Goal: Information Seeking & Learning: Learn about a topic

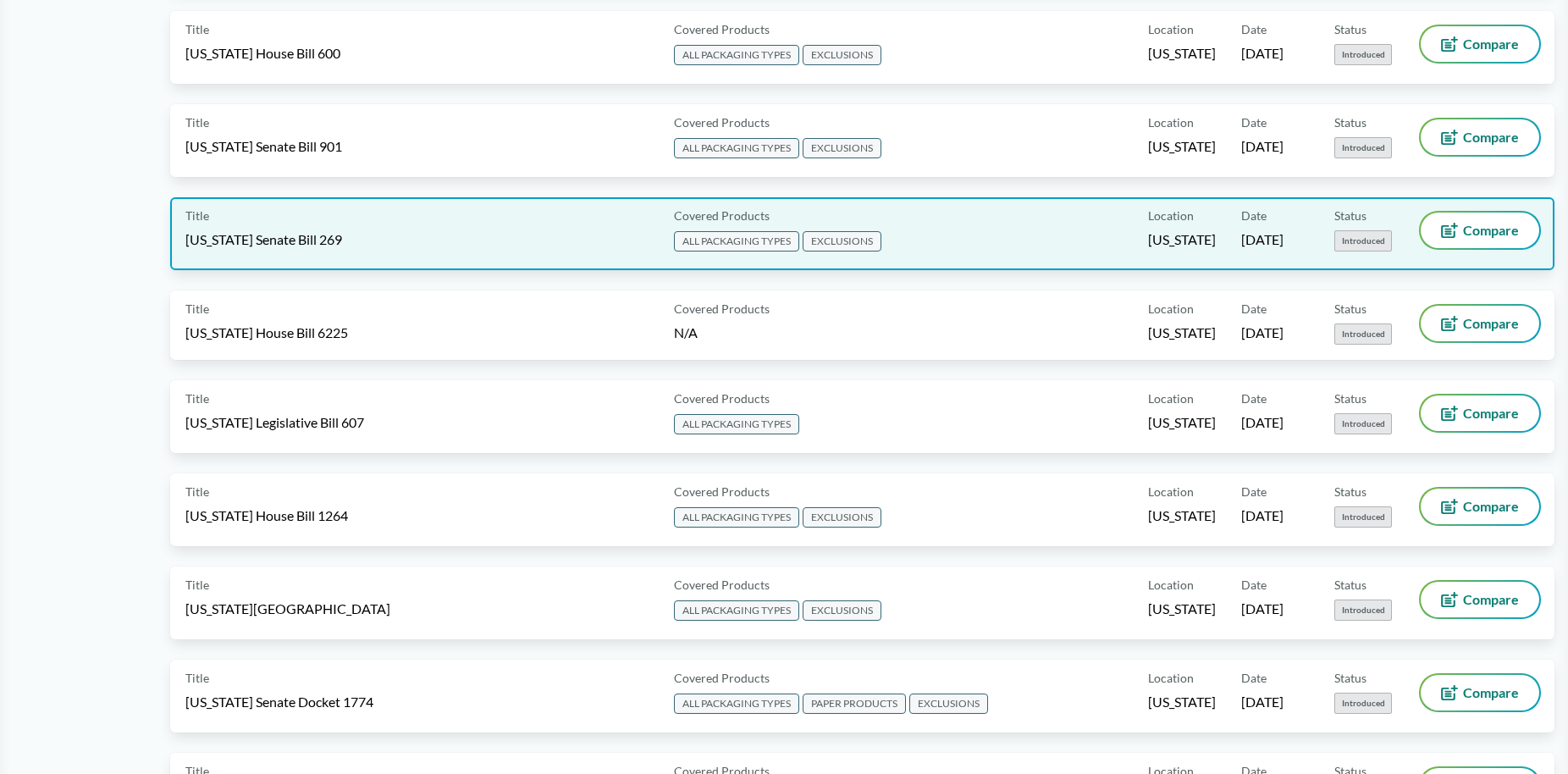
scroll to position [1016, 0]
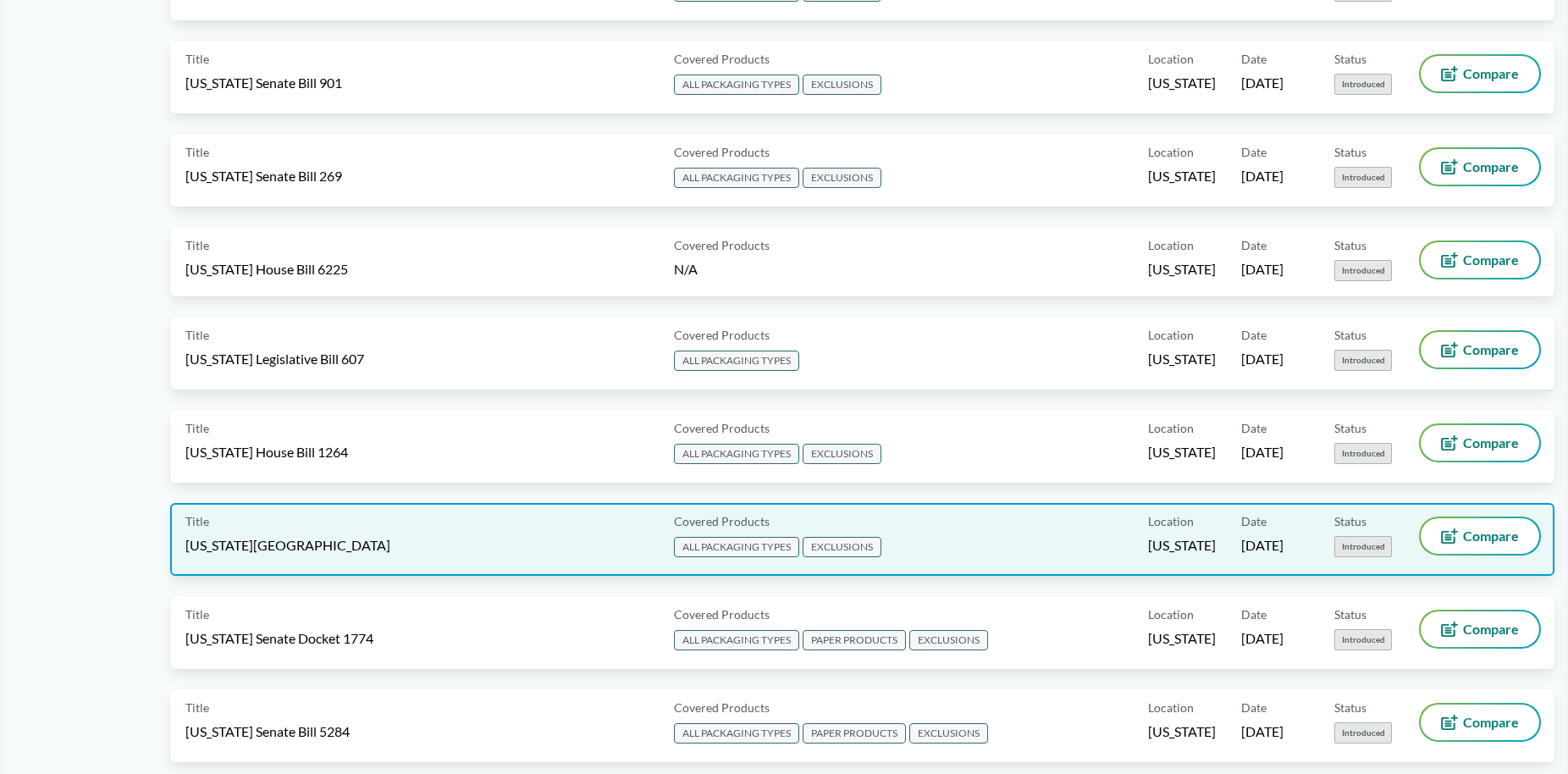
click at [277, 538] on span "[US_STATE][GEOGRAPHIC_DATA]" at bounding box center [287, 546] width 205 height 19
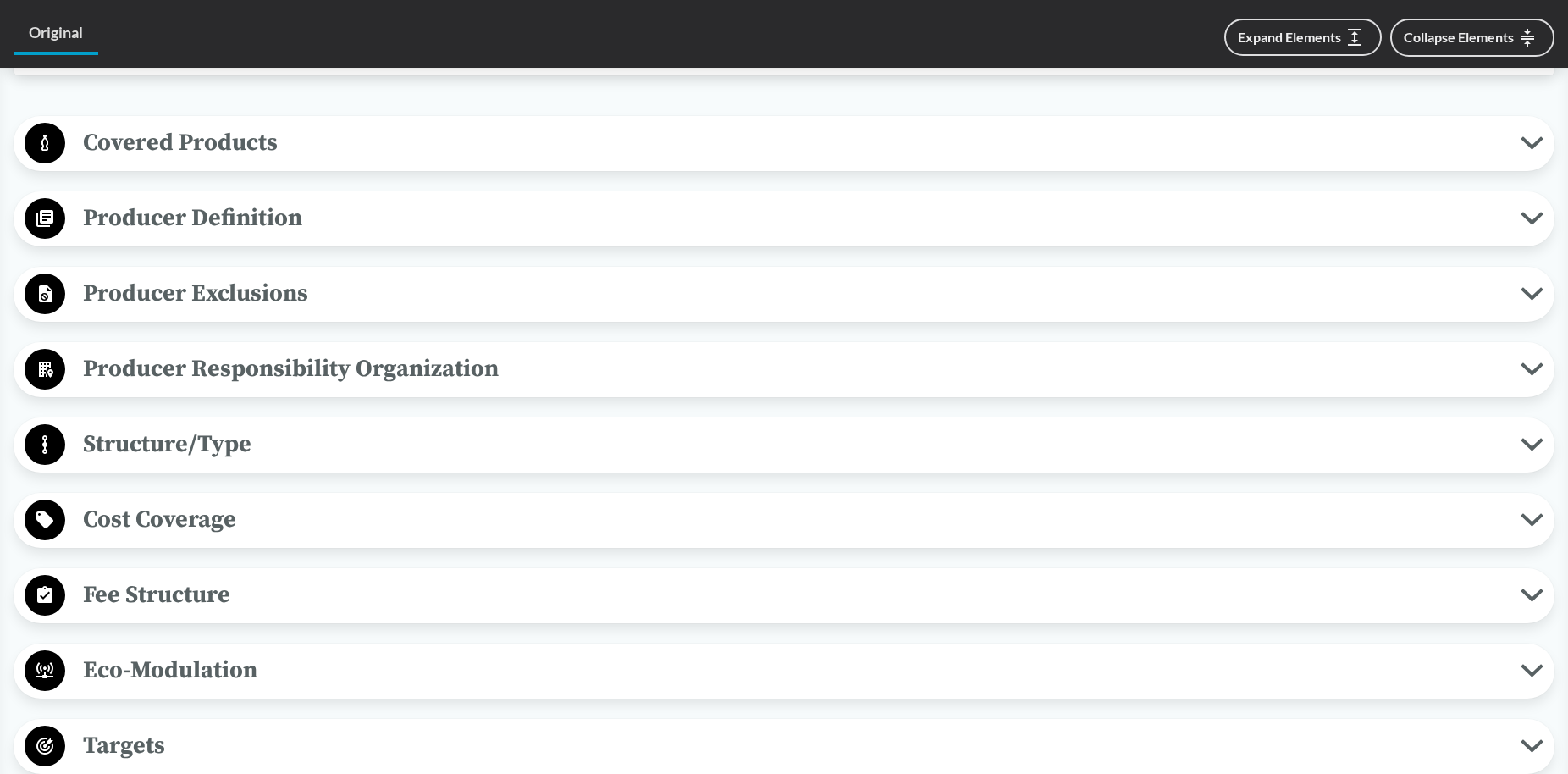
scroll to position [254, 0]
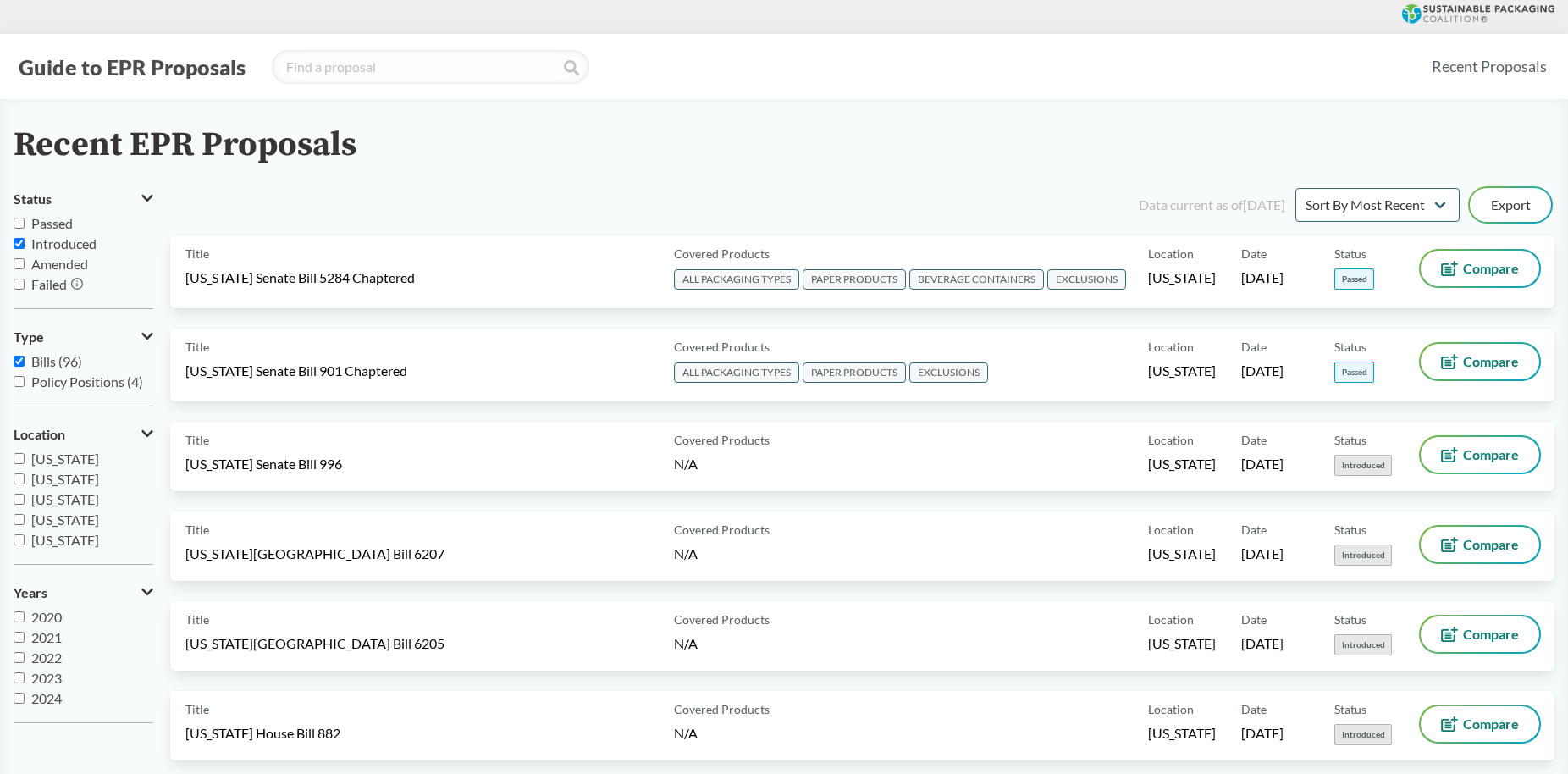
click at [23, 241] on input "Introduced" at bounding box center [19, 243] width 11 height 11
checkbox input "false"
click at [23, 221] on input "Passed" at bounding box center [19, 224] width 11 height 11
checkbox input "true"
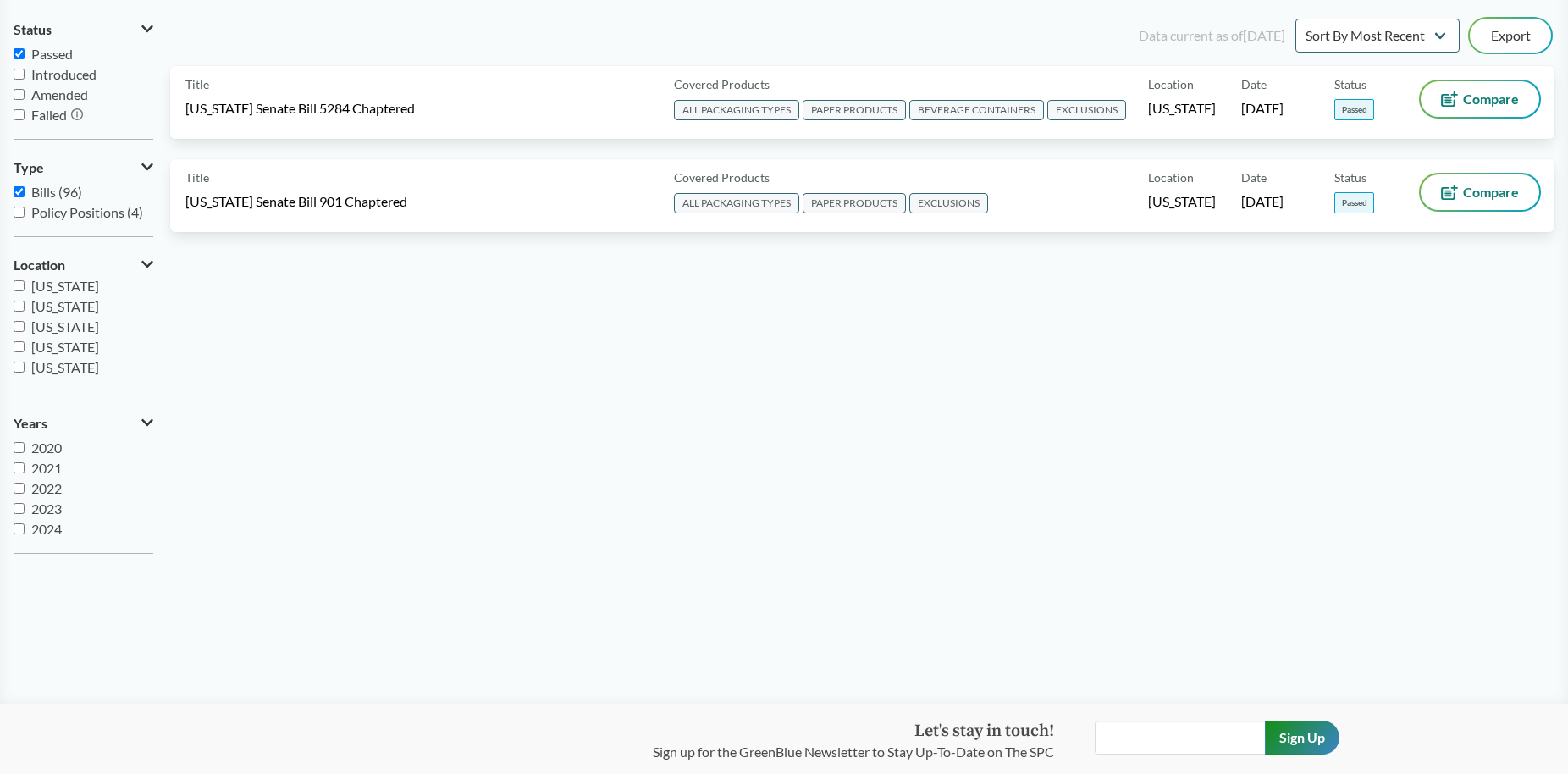
scroll to position [21, 0]
click at [18, 506] on input "2024" at bounding box center [19, 509] width 11 height 11
checkbox input "true"
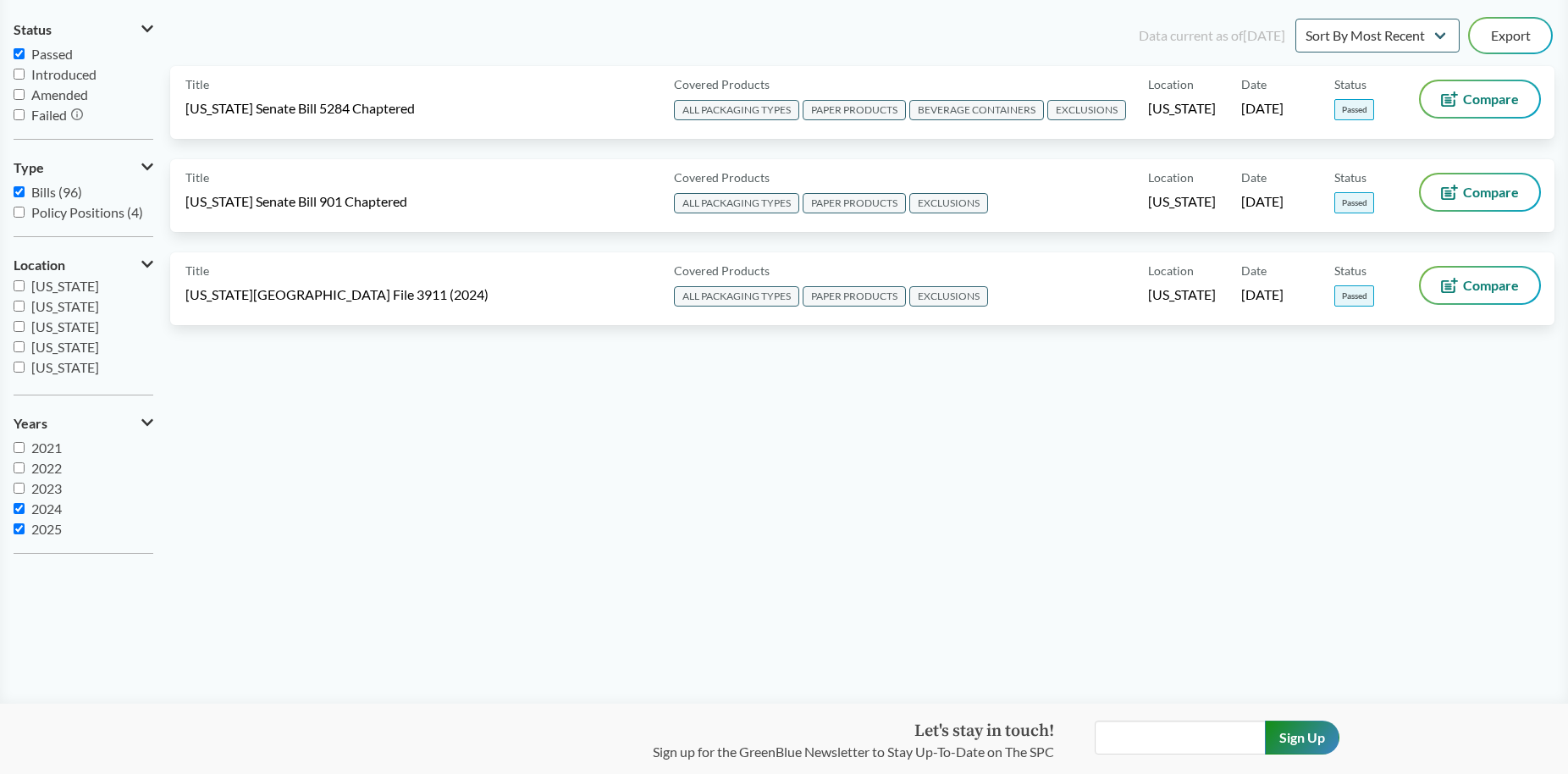
click at [16, 486] on input "2023" at bounding box center [19, 489] width 11 height 11
checkbox input "true"
click at [19, 468] on input "2022" at bounding box center [19, 468] width 11 height 11
checkbox input "true"
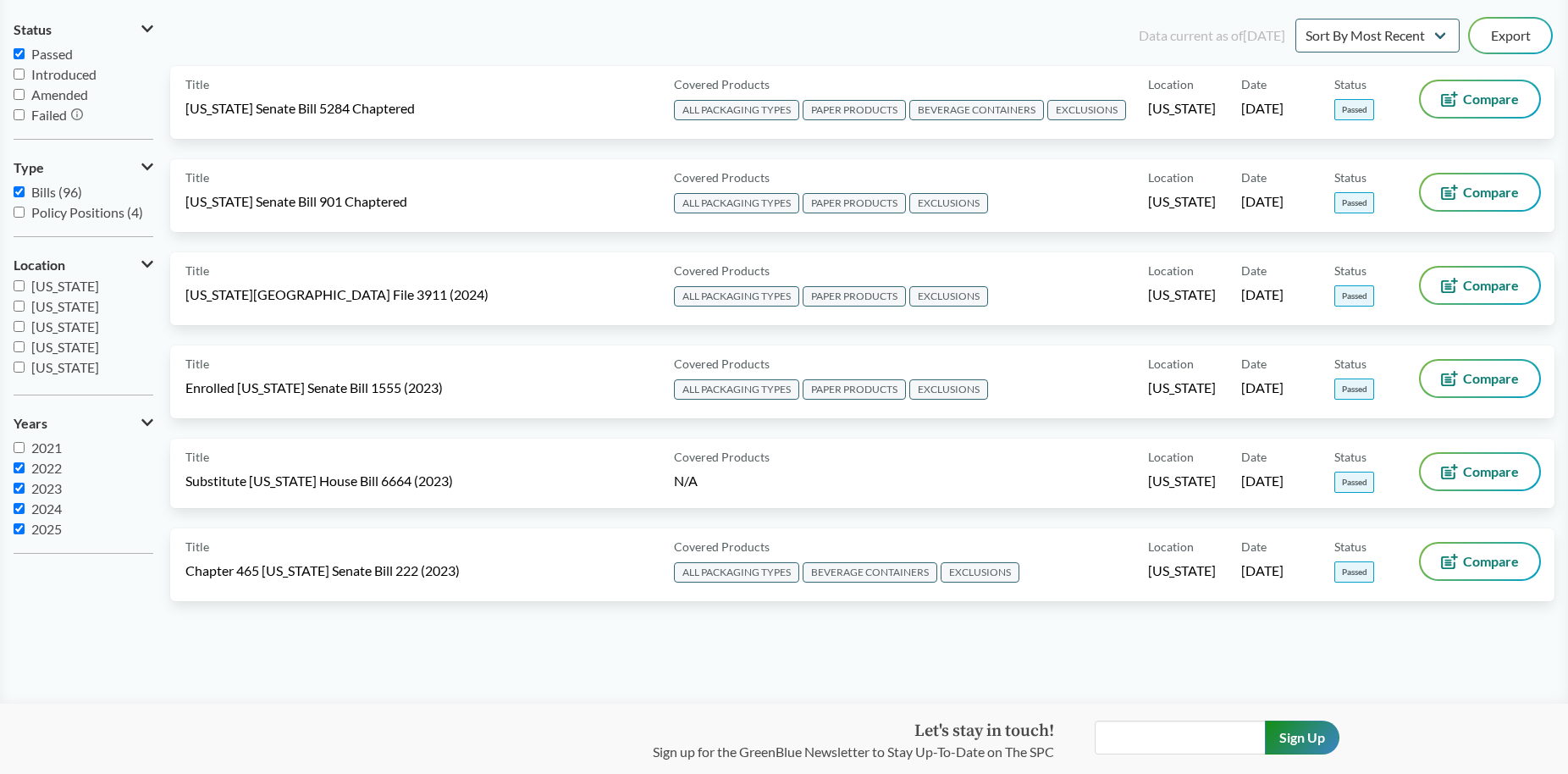
click at [20, 445] on input "2021" at bounding box center [19, 447] width 11 height 11
checkbox input "true"
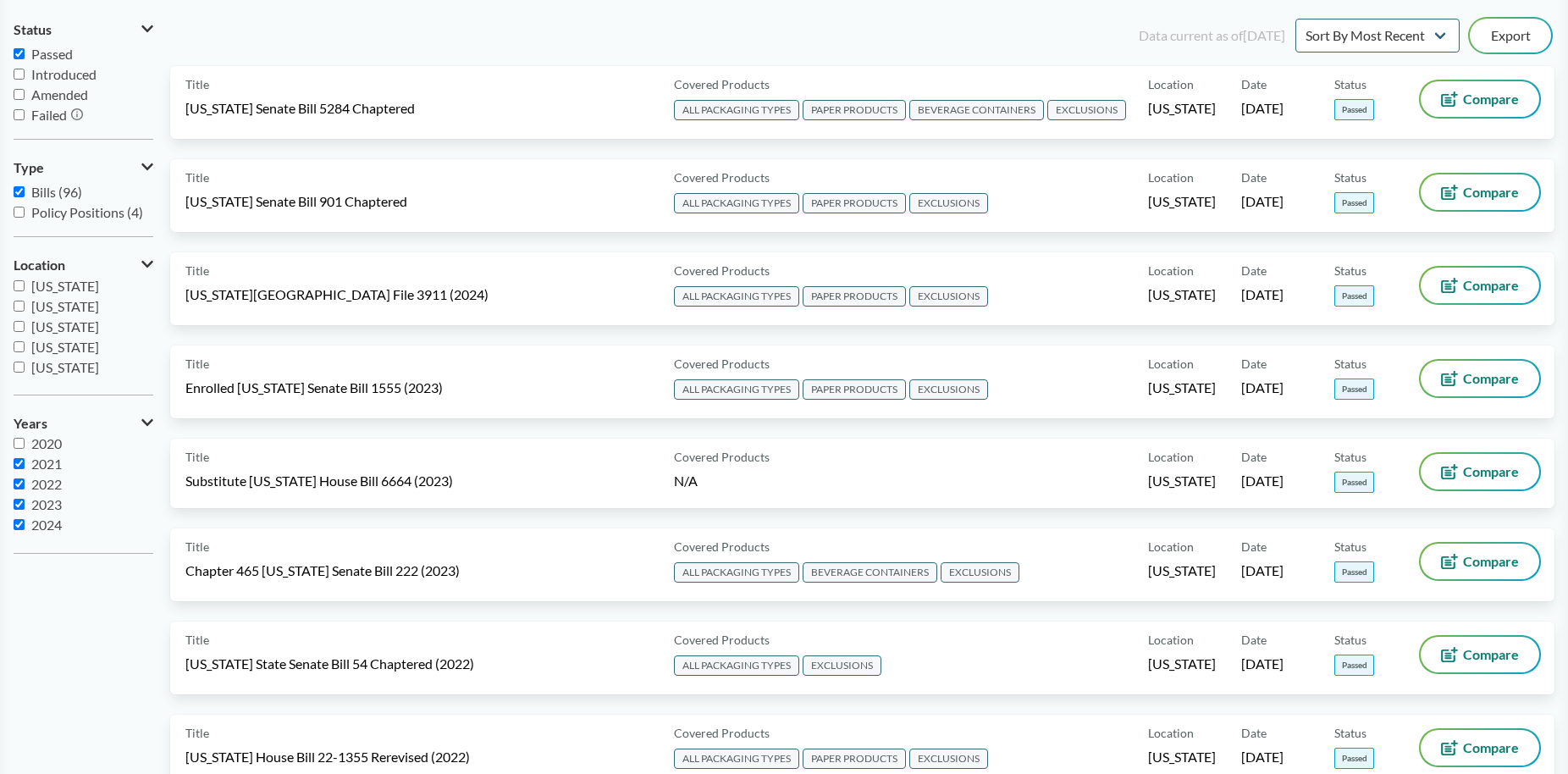
scroll to position [0, 0]
click at [23, 443] on input "2020" at bounding box center [19, 447] width 11 height 11
checkbox input "true"
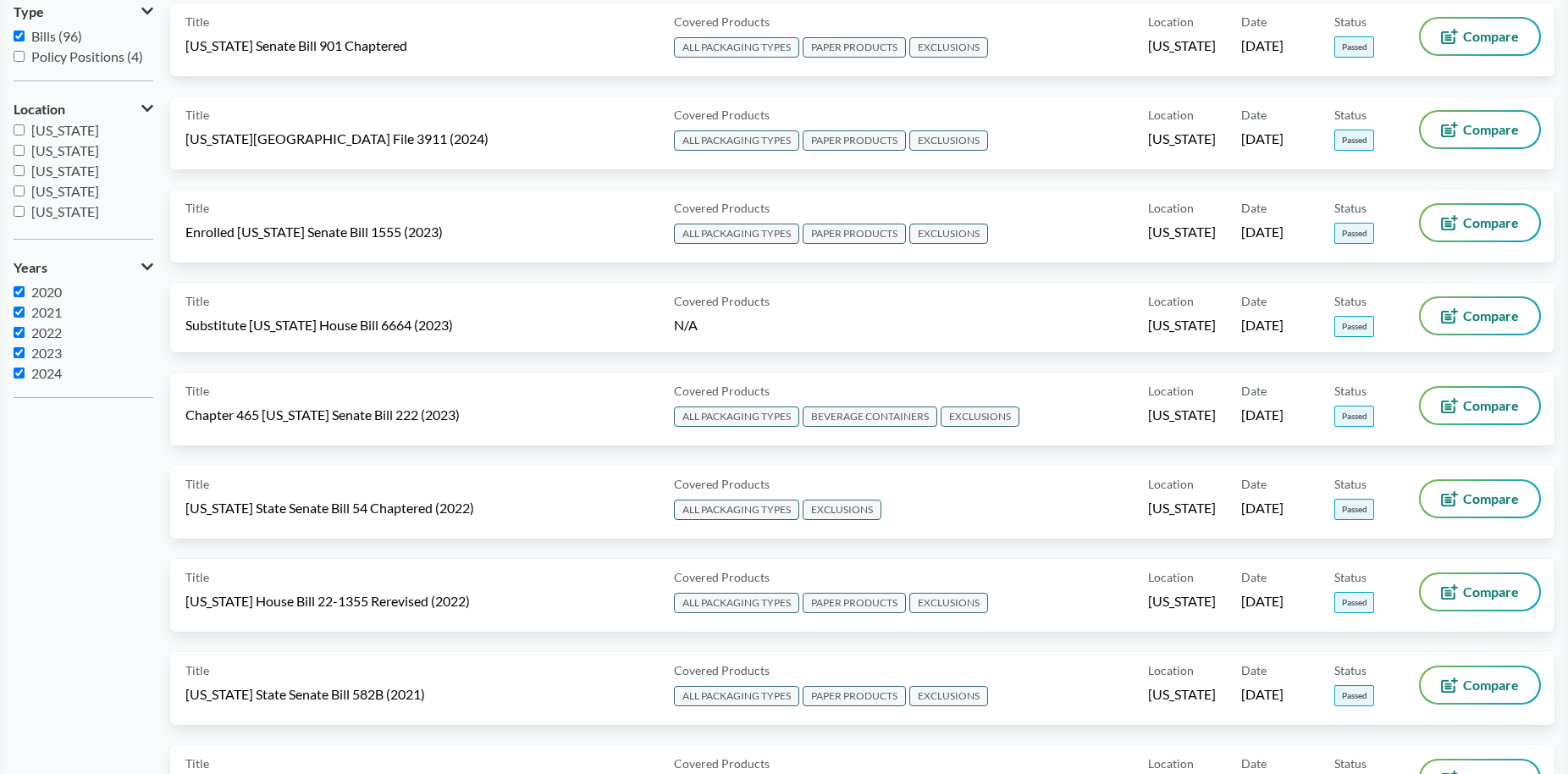
scroll to position [339, 0]
